Goal: Task Accomplishment & Management: Use online tool/utility

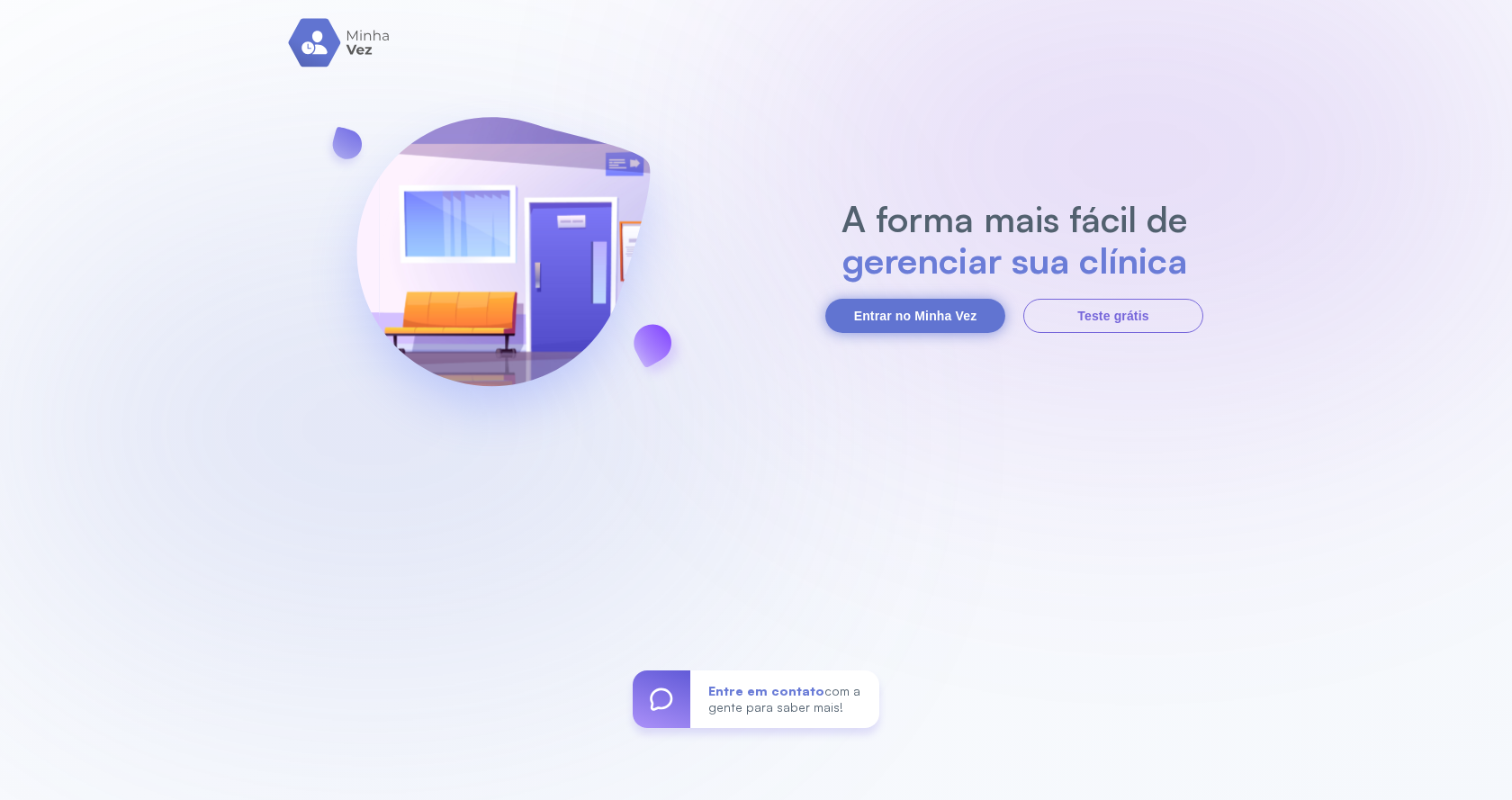
click at [967, 317] on button "Entrar no Minha Vez" at bounding box center [915, 316] width 180 height 35
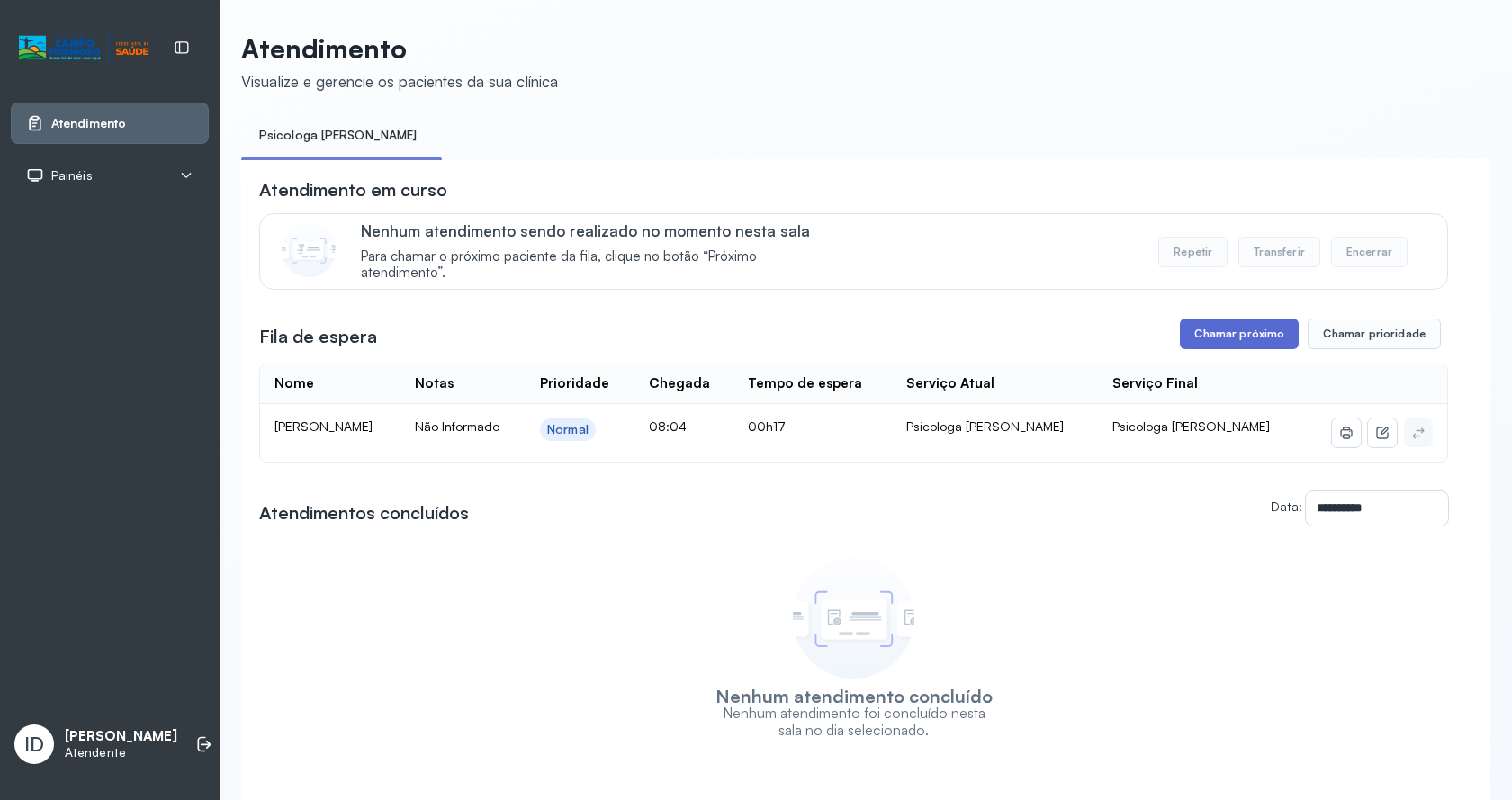
click at [1268, 336] on button "Chamar próximo" at bounding box center [1239, 334] width 119 height 31
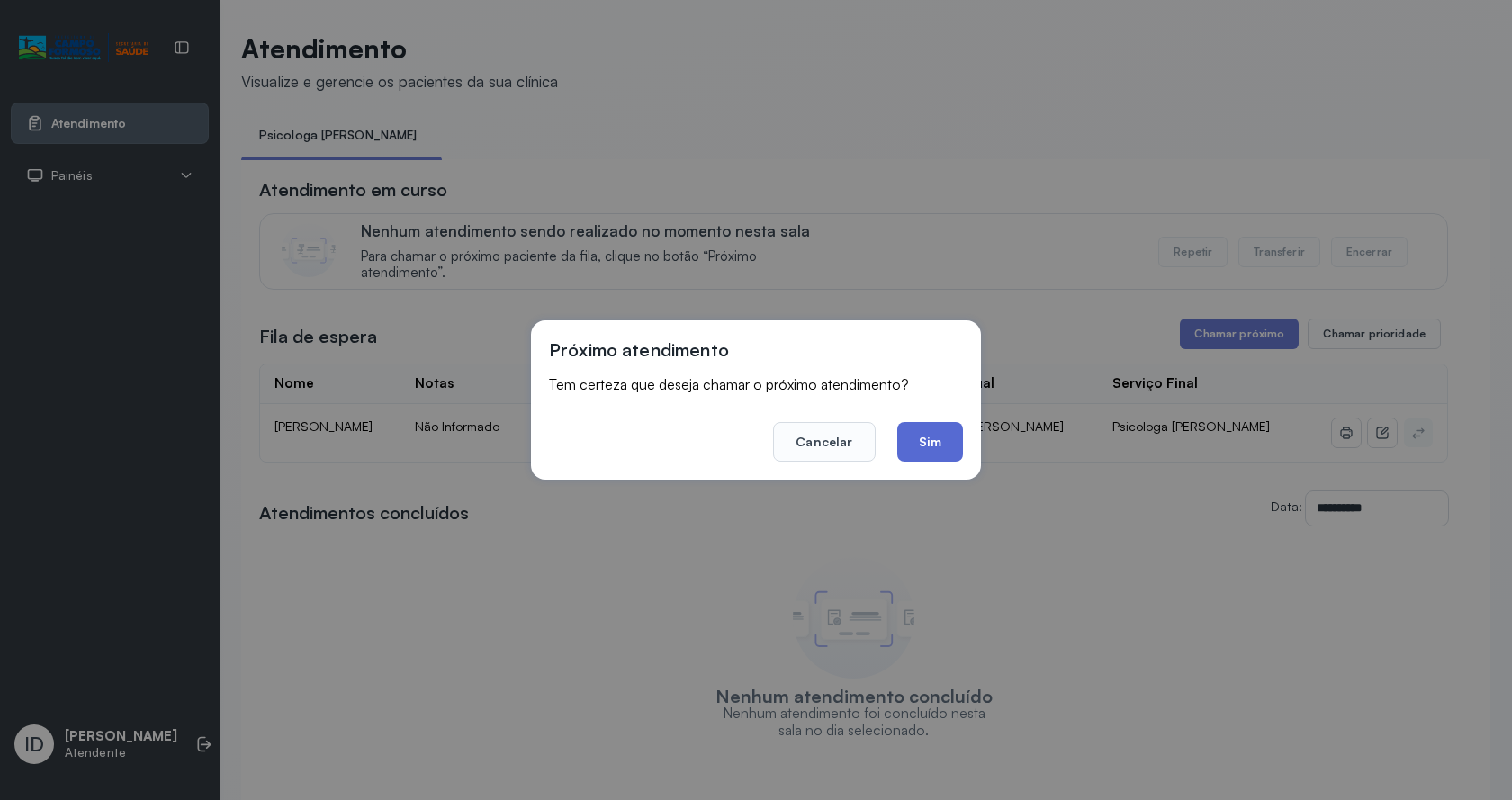
click at [913, 443] on button "Sim" at bounding box center [930, 442] width 65 height 39
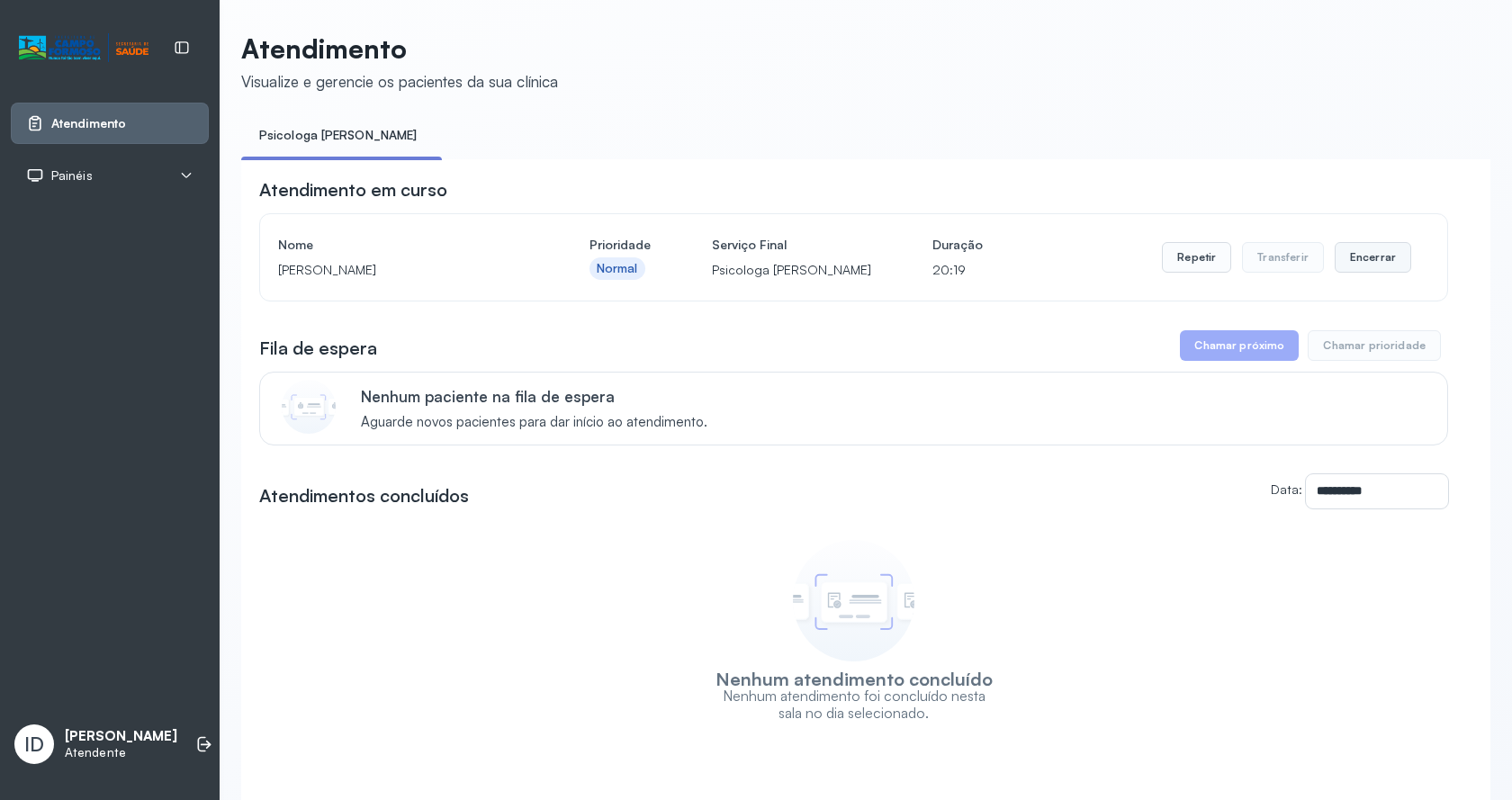
click at [1384, 270] on button "Encerrar" at bounding box center [1374, 257] width 77 height 31
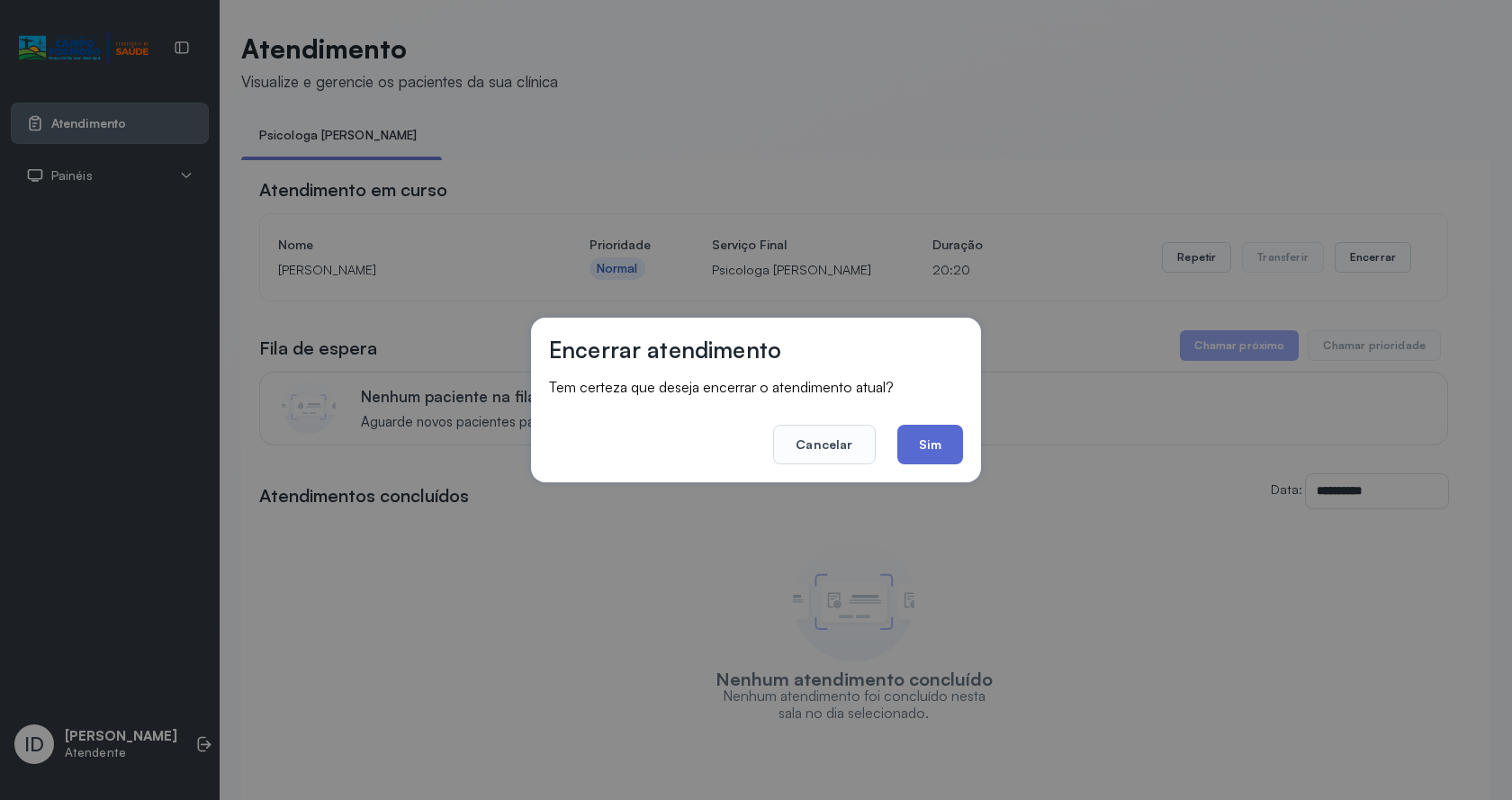
click at [932, 450] on button "Sim" at bounding box center [930, 445] width 65 height 39
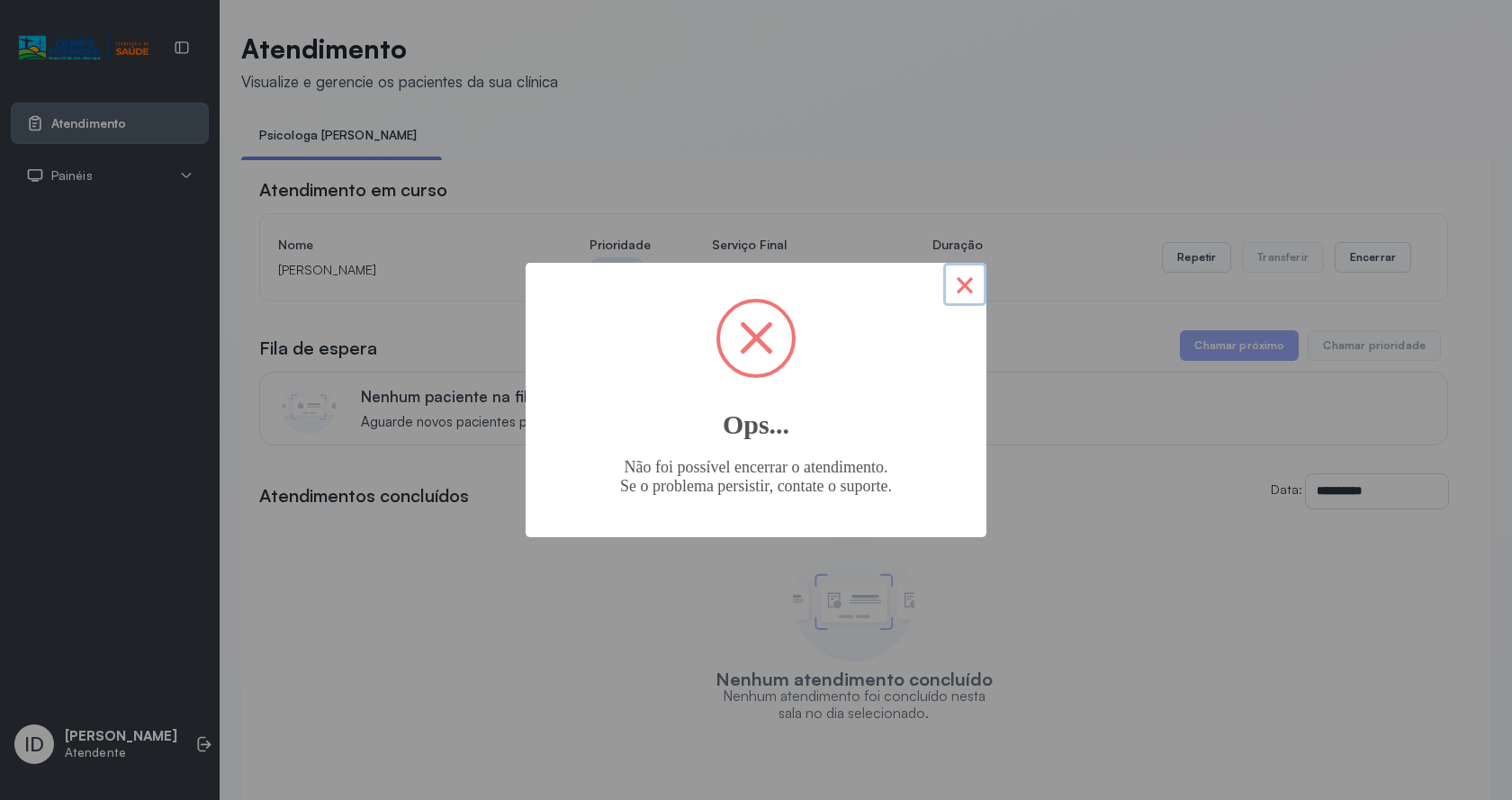
click at [978, 293] on button "×" at bounding box center [964, 284] width 43 height 43
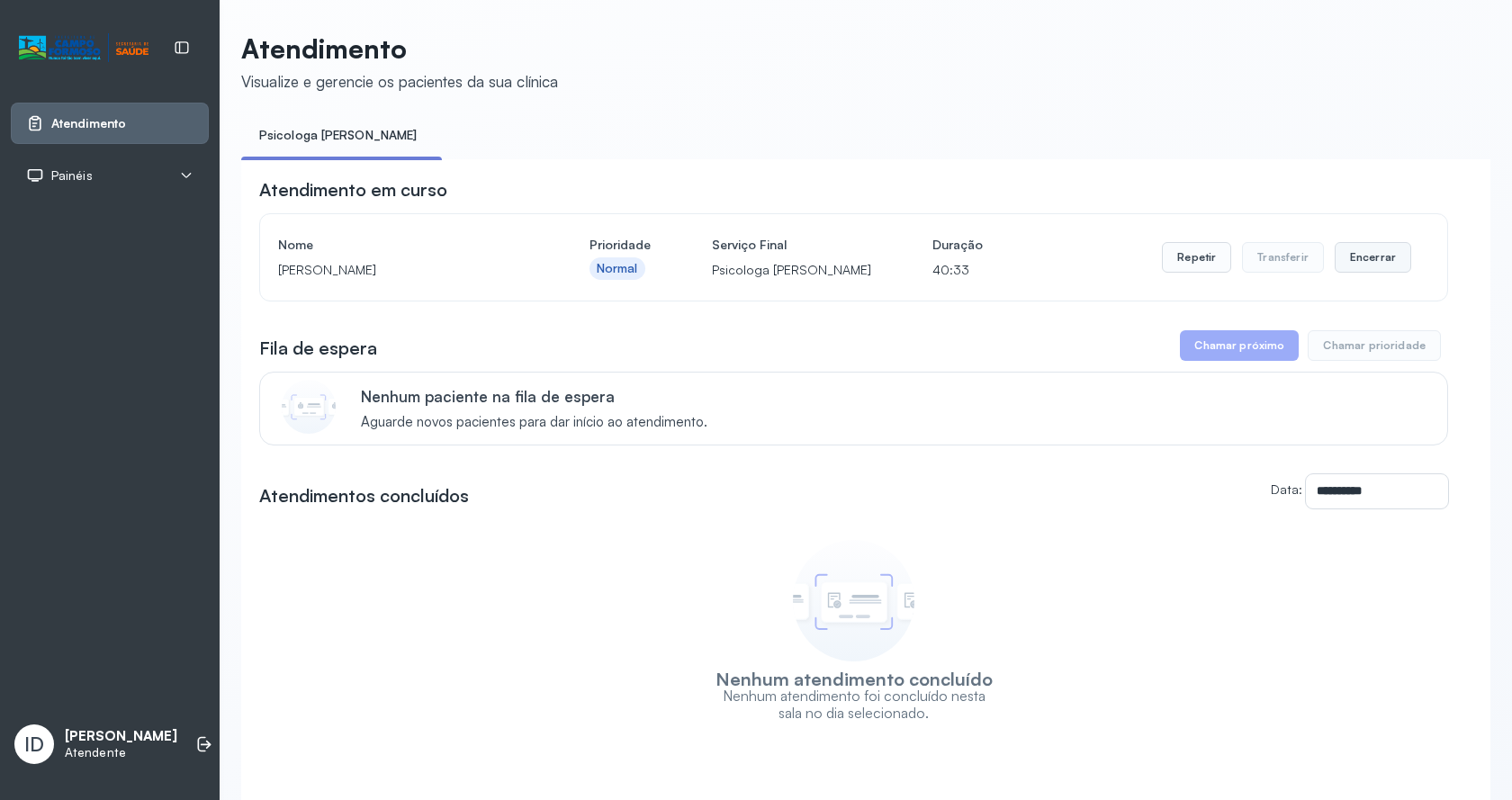
click at [1371, 263] on button "Encerrar" at bounding box center [1374, 257] width 77 height 31
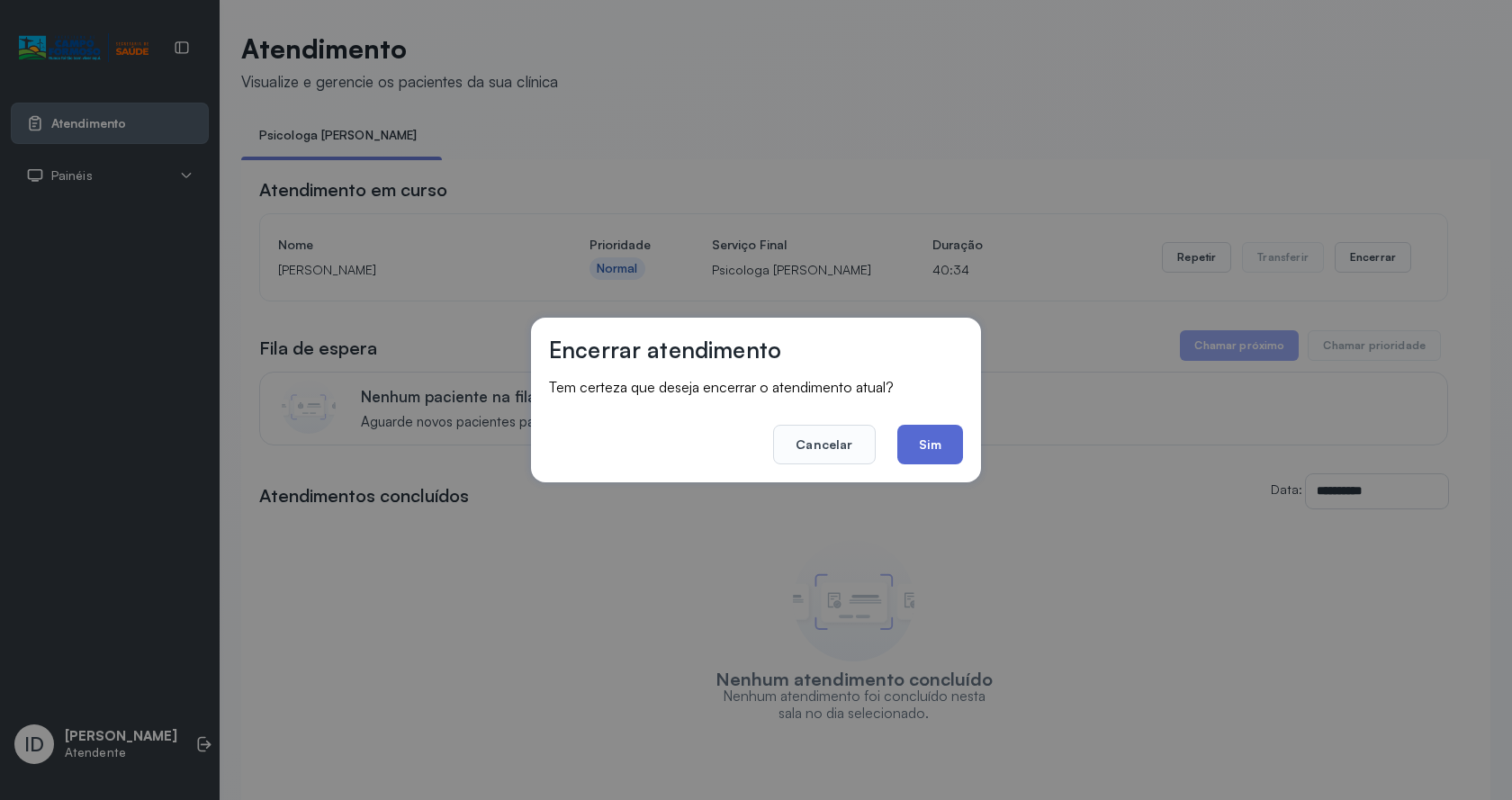
click at [929, 450] on button "Sim" at bounding box center [930, 445] width 65 height 39
